Goal: Check status: Check status

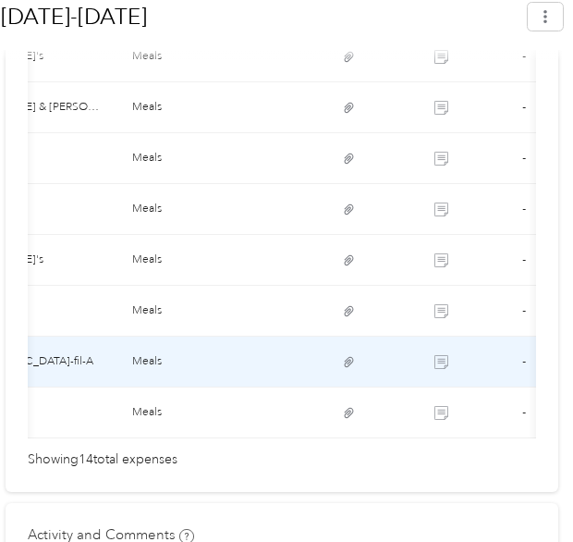
scroll to position [0, 399]
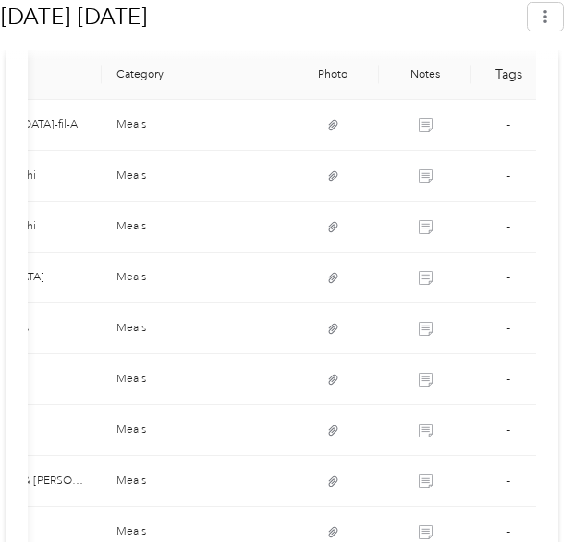
scroll to position [695, 0]
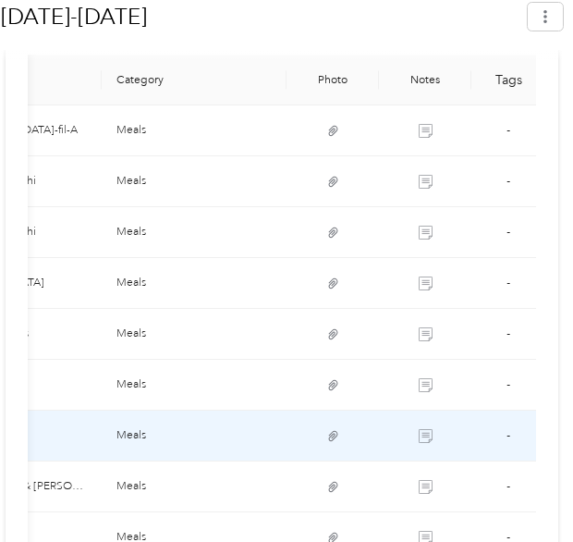
click at [359, 419] on td at bounding box center [332, 435] width 92 height 51
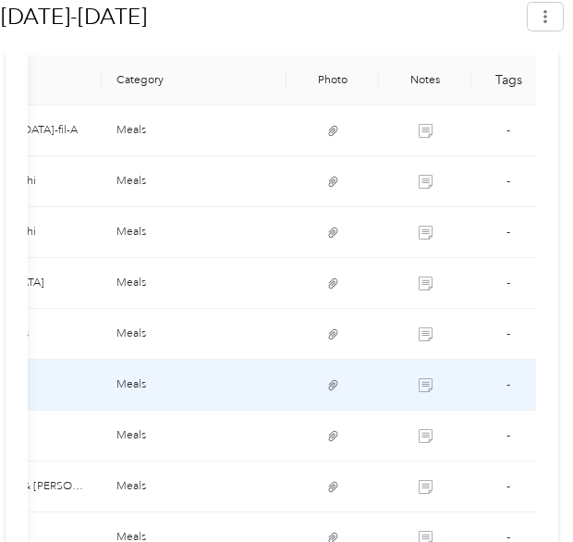
click at [517, 374] on td "-" at bounding box center [508, 384] width 74 height 51
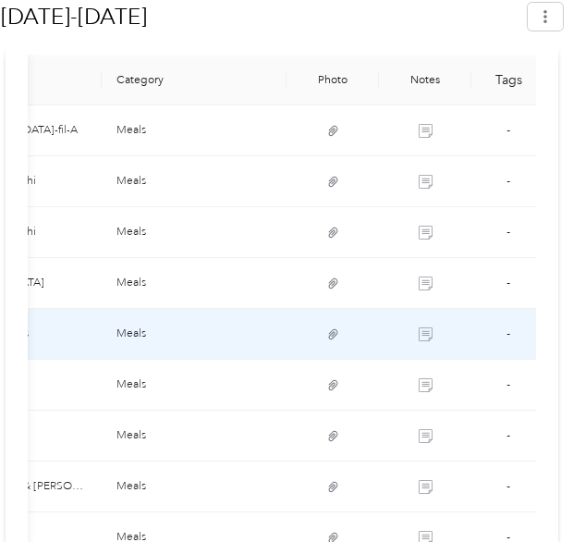
click at [112, 309] on td "Meals" at bounding box center [194, 334] width 185 height 51
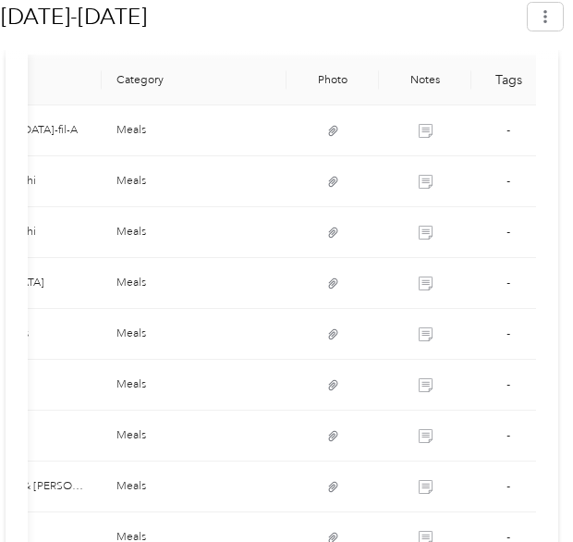
click at [558, 194] on div "Shared Awaiting your approval View activity & comments Report Summary Mileage T…" at bounding box center [282, 250] width 553 height 1242
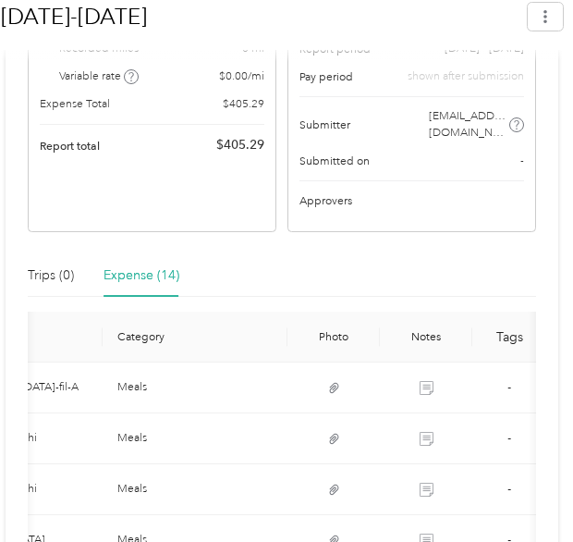
scroll to position [438, 0]
click at [556, 454] on div "Shared Awaiting your approval View activity & comments Report Summary Mileage T…" at bounding box center [282, 506] width 553 height 1242
click at [554, 413] on div "Shared Awaiting your approval View activity & comments Report Summary Mileage T…" at bounding box center [282, 506] width 553 height 1242
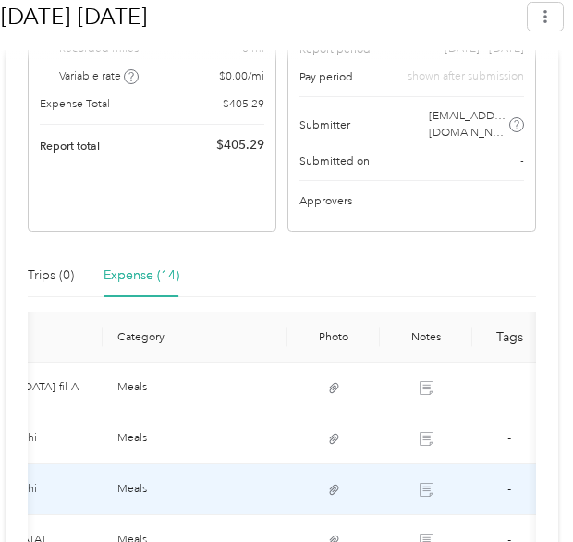
drag, startPoint x: 371, startPoint y: 304, endPoint x: 328, endPoint y: 463, distance: 164.8
click at [328, 482] on icon at bounding box center [334, 489] width 14 height 14
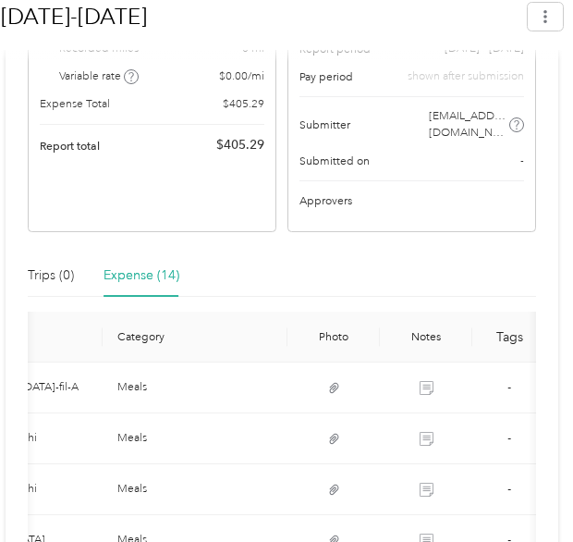
click at [546, 411] on div "Shared Awaiting your approval View activity & comments Report Summary Mileage T…" at bounding box center [282, 506] width 553 height 1242
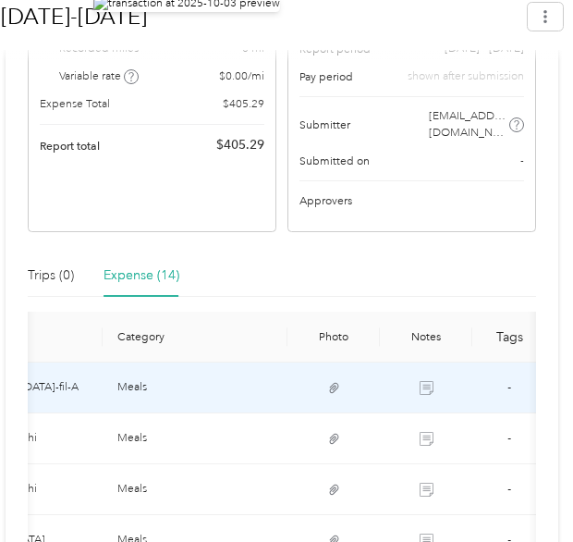
click at [280, 12] on img at bounding box center [186, 3] width 187 height 17
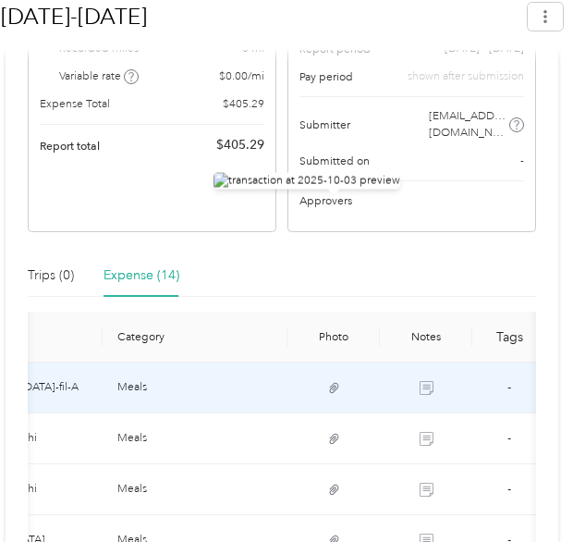
click at [550, 423] on div "Shared Awaiting your approval View activity & comments Report Summary Mileage T…" at bounding box center [282, 506] width 553 height 1242
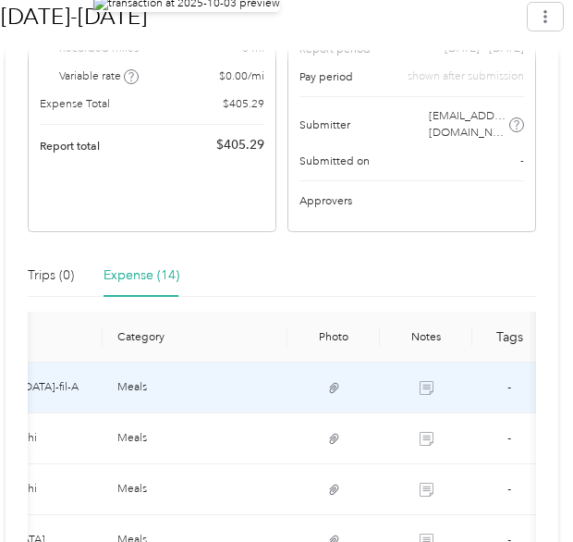
click at [280, 12] on img at bounding box center [186, 3] width 187 height 17
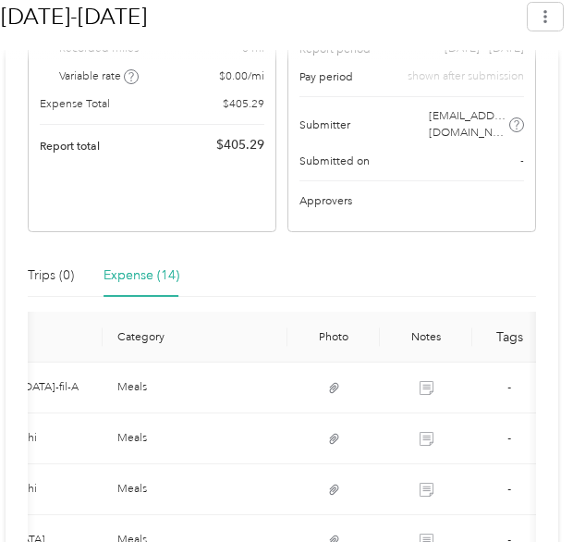
click at [557, 410] on div "Shared Awaiting your approval View activity & comments Report Summary Mileage T…" at bounding box center [282, 506] width 553 height 1242
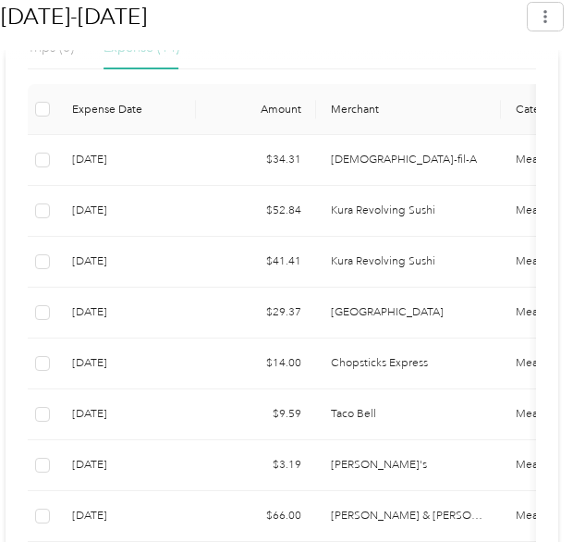
scroll to position [666, 0]
